Goal: Find specific page/section: Find specific page/section

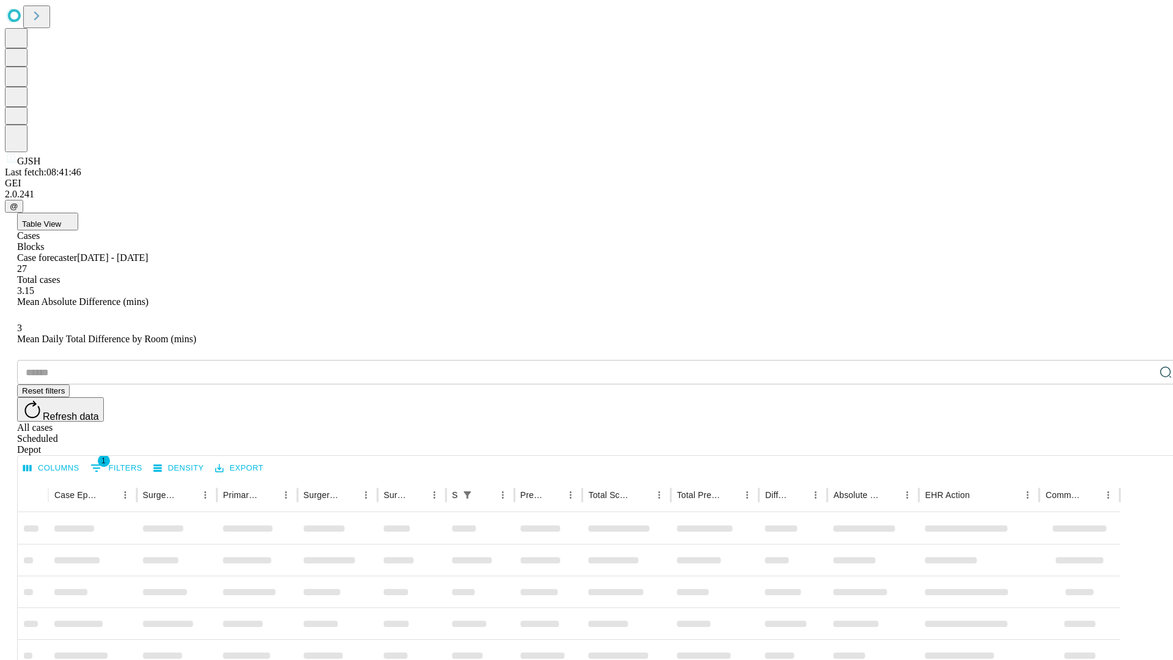
click at [1141, 444] on div "Depot" at bounding box center [598, 449] width 1163 height 11
